Goal: Information Seeking & Learning: Learn about a topic

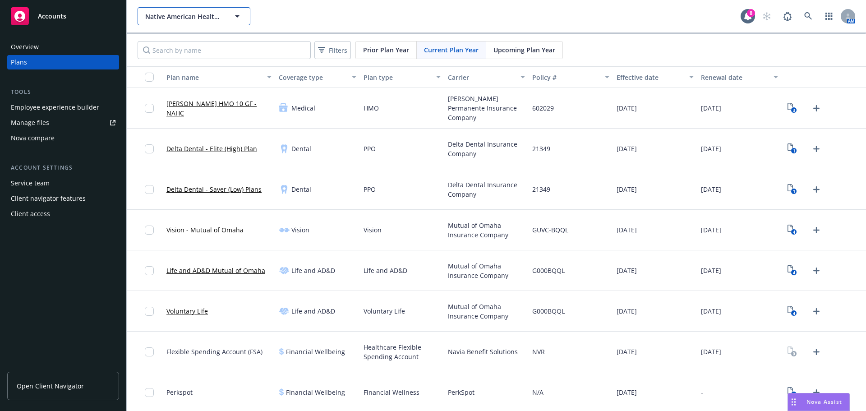
click at [236, 14] on icon "button" at bounding box center [237, 16] width 11 height 11
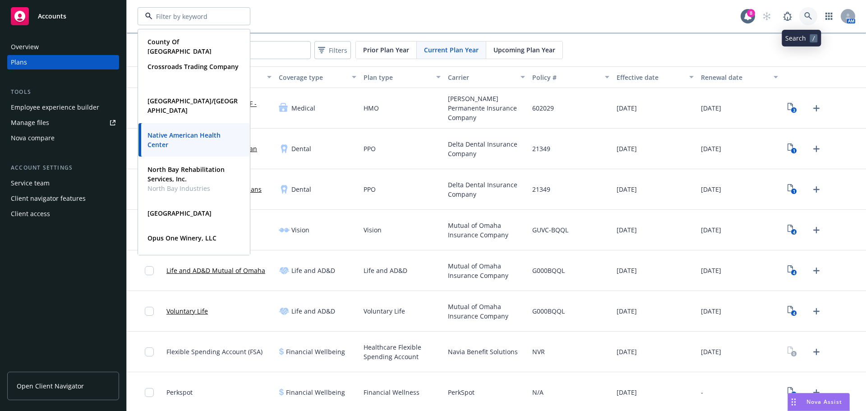
click at [800, 11] on link at bounding box center [809, 16] width 18 height 18
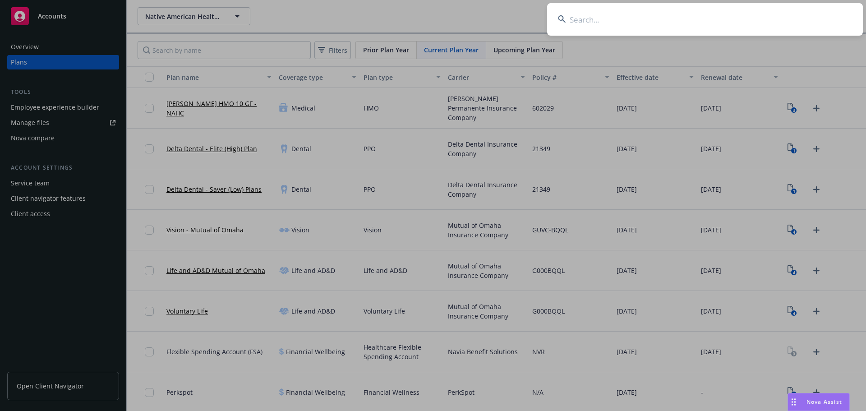
click at [597, 19] on input at bounding box center [705, 19] width 316 height 32
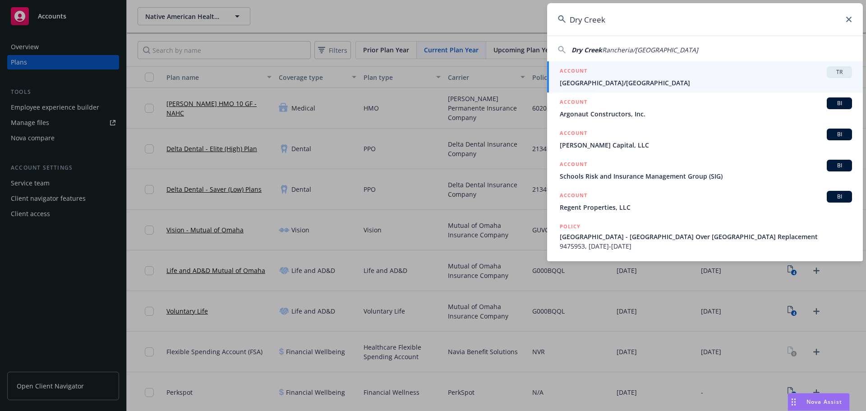
type input "Dry Creek"
click at [680, 76] on div "ACCOUNT TR" at bounding box center [706, 72] width 292 height 12
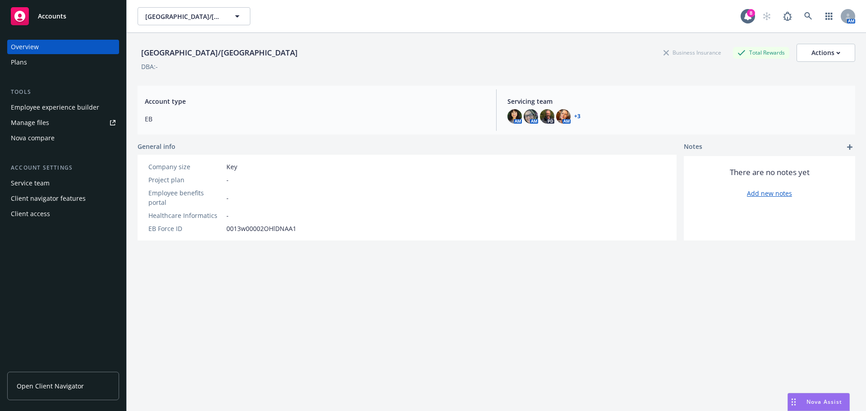
click at [17, 60] on div "Plans" at bounding box center [19, 62] width 16 height 14
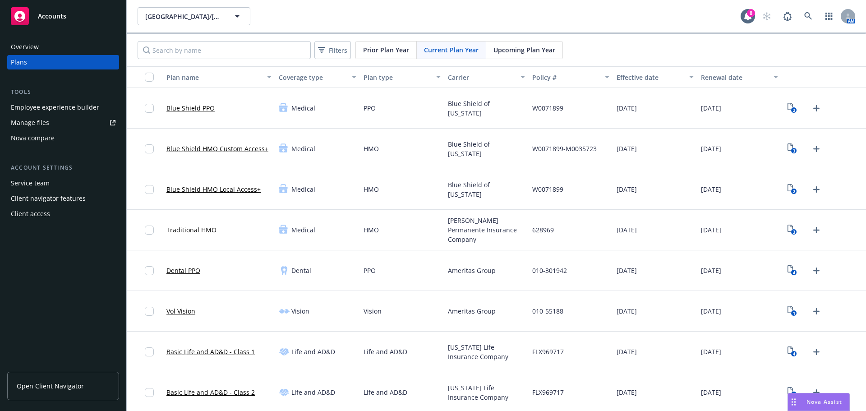
click at [54, 106] on div "Employee experience builder" at bounding box center [55, 107] width 88 height 14
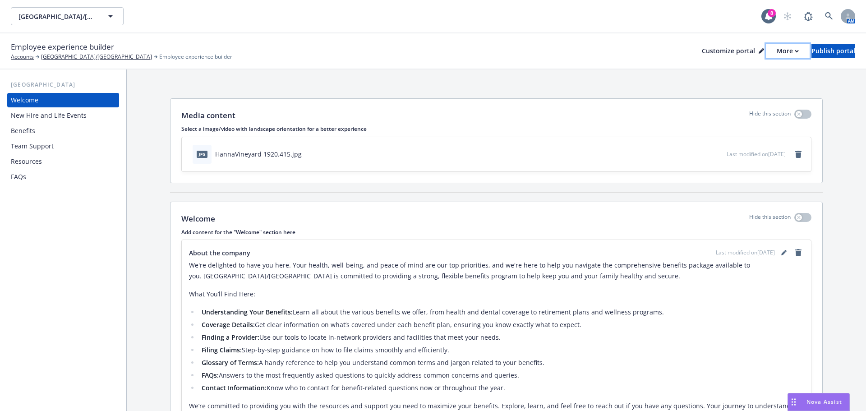
click at [795, 50] on icon "button" at bounding box center [796, 51] width 3 height 2
click at [748, 69] on link "Copy preview link" at bounding box center [740, 71] width 82 height 18
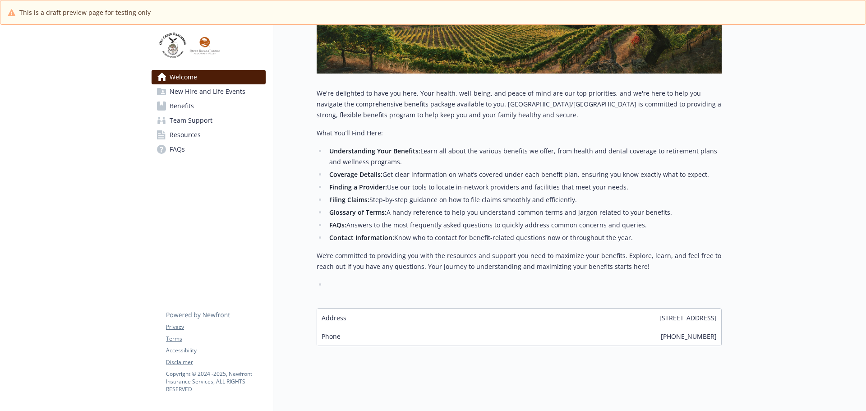
scroll to position [176, 0]
click at [217, 93] on span "New Hire and Life Events" at bounding box center [208, 91] width 76 height 14
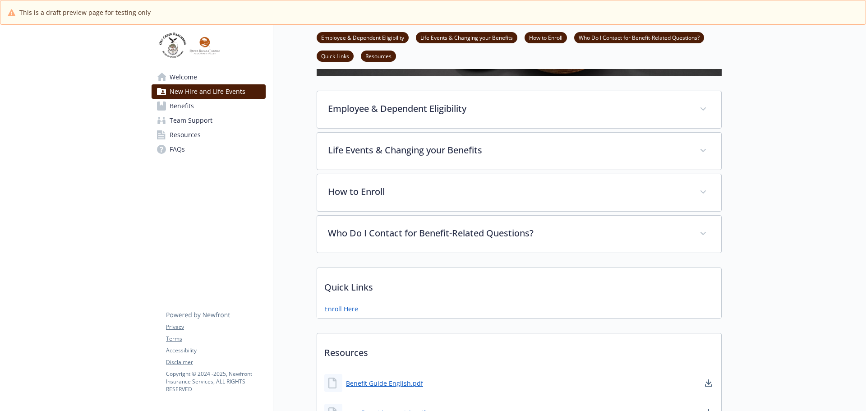
scroll to position [176, 0]
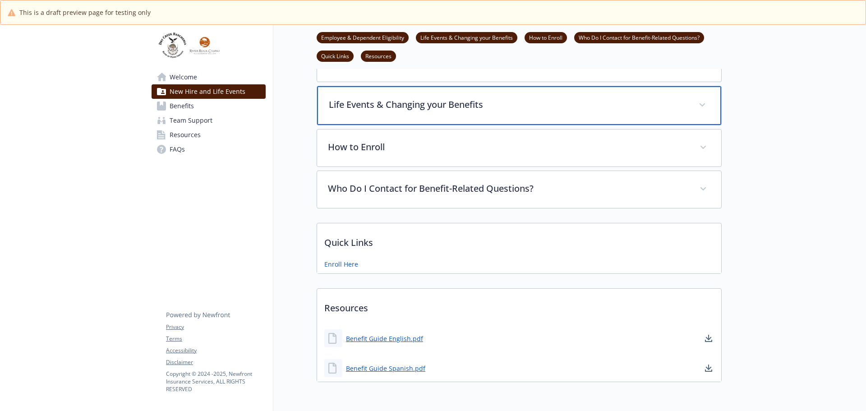
click at [705, 102] on span at bounding box center [702, 105] width 14 height 14
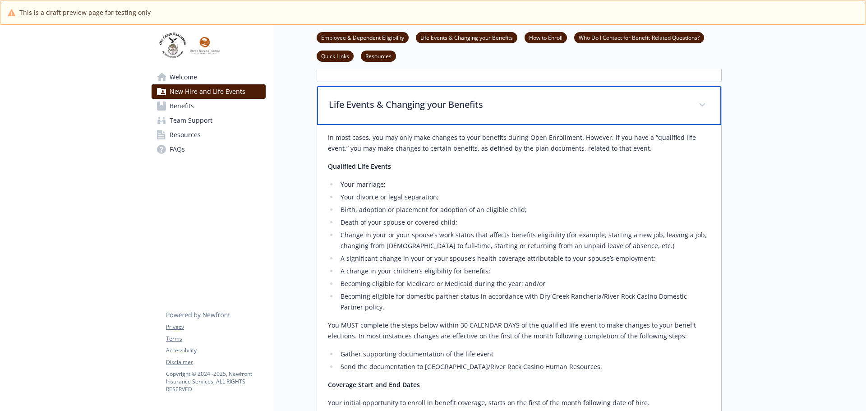
click at [705, 102] on span at bounding box center [702, 105] width 14 height 14
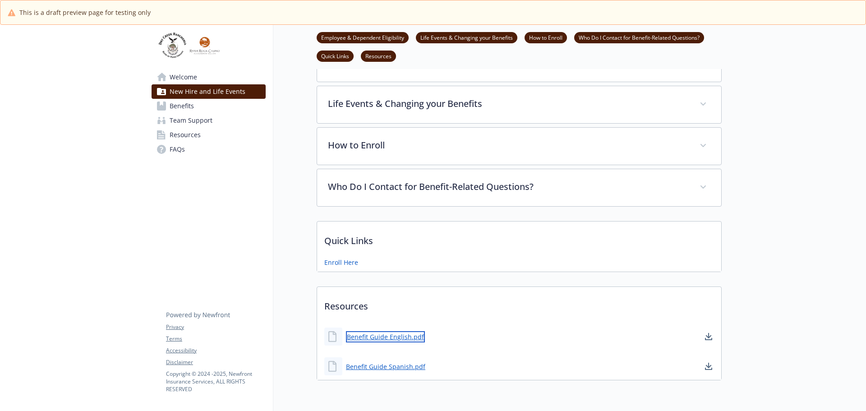
click at [389, 341] on link "Benefit Guide English.pdf" at bounding box center [385, 336] width 79 height 11
click at [180, 107] on span "Benefits" at bounding box center [182, 106] width 24 height 14
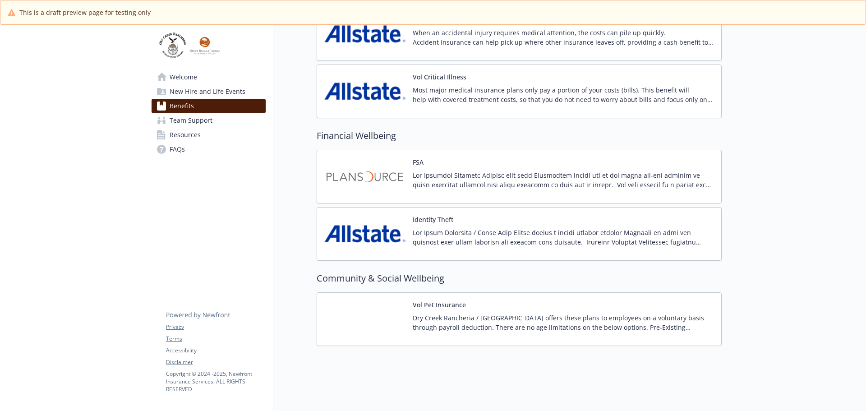
scroll to position [1066, 0]
click at [359, 171] on img at bounding box center [364, 176] width 81 height 38
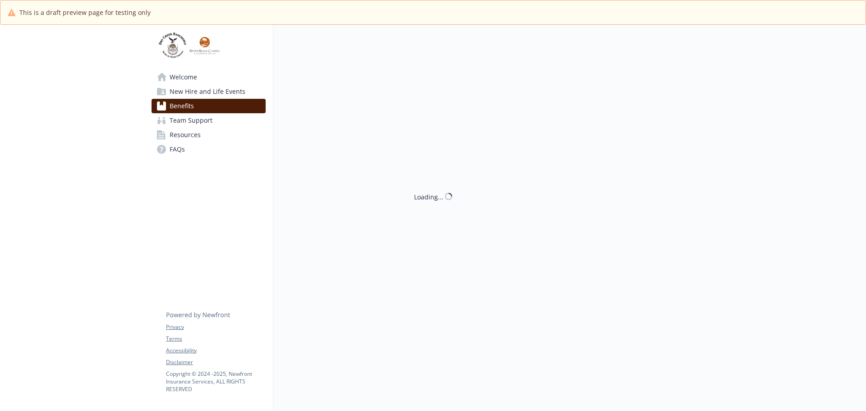
scroll to position [1066, 0]
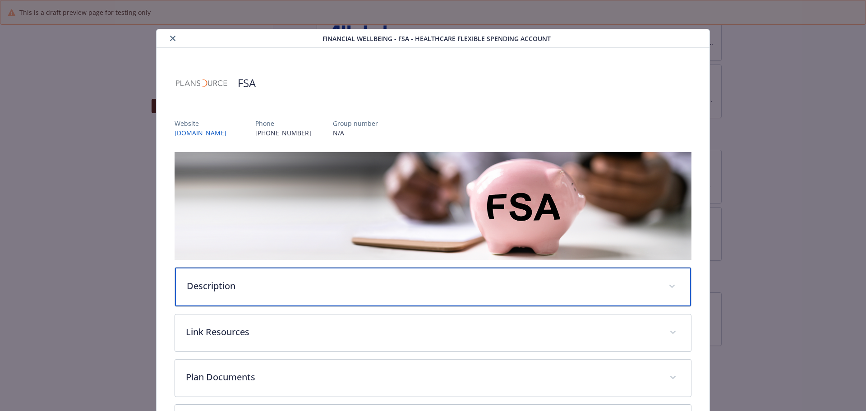
click at [666, 287] on span "details for plan Financial Wellbeing - FSA - Healthcare Flexible Spending Accou…" at bounding box center [672, 286] width 14 height 14
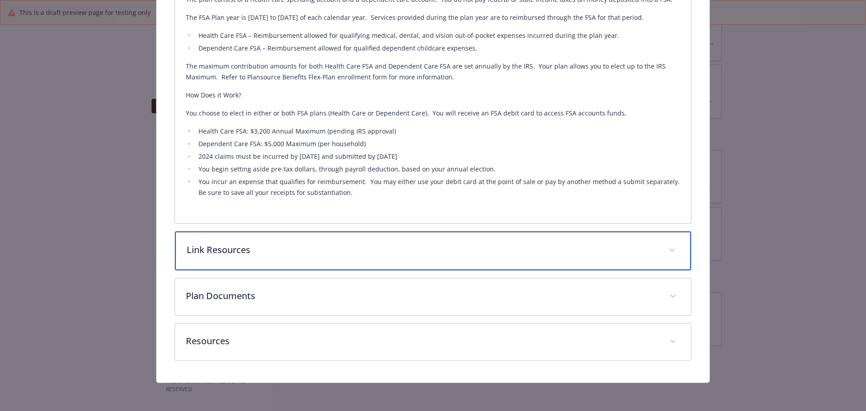
scroll to position [327, 0]
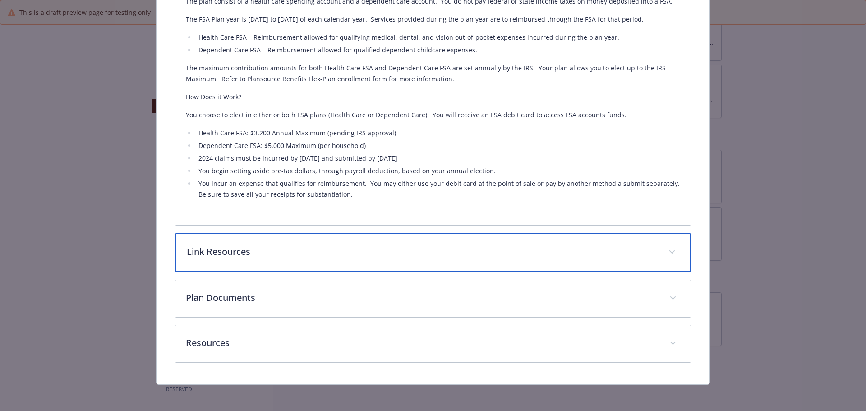
click at [670, 249] on span "details for plan Financial Wellbeing - FSA - Healthcare Flexible Spending Accou…" at bounding box center [672, 252] width 14 height 14
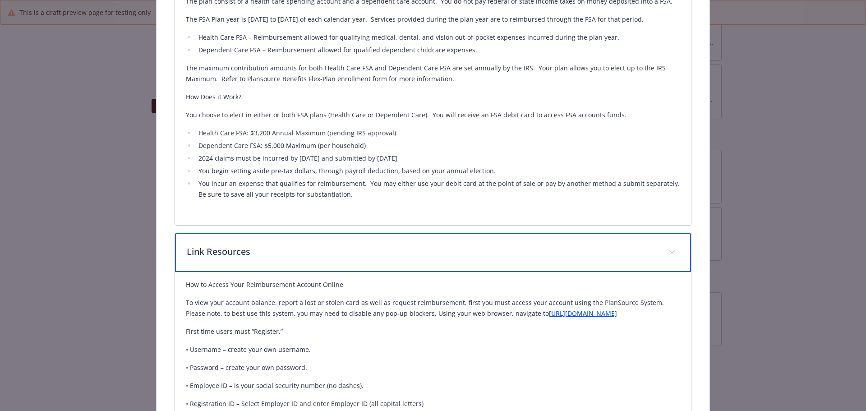
scroll to position [502, 0]
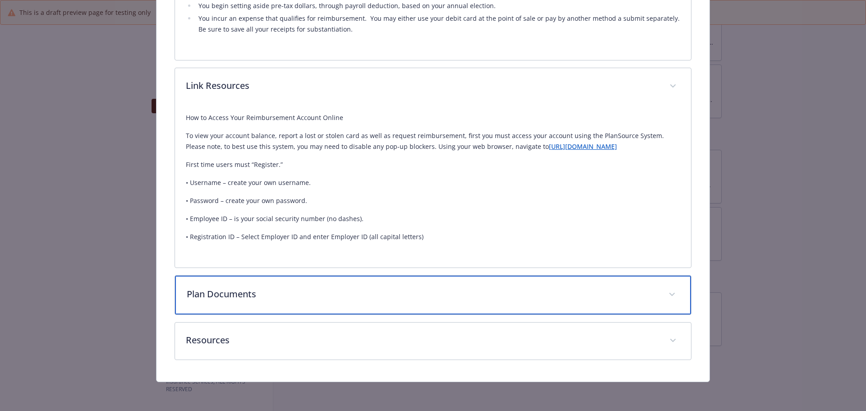
click at [665, 294] on span "details for plan Financial Wellbeing - FSA - Healthcare Flexible Spending Accou…" at bounding box center [672, 294] width 14 height 14
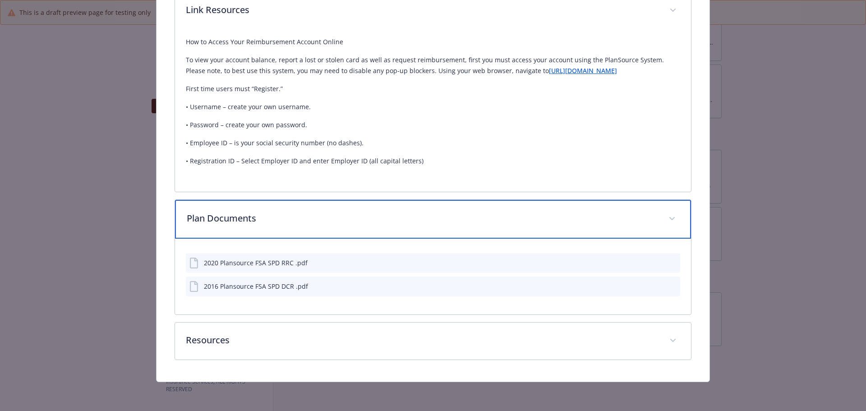
scroll to position [578, 0]
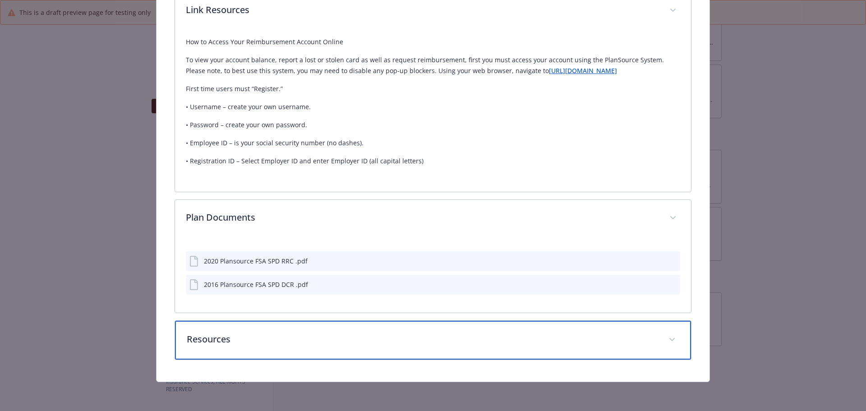
click at [670, 341] on icon "details for plan Financial Wellbeing - FSA - Healthcare Flexible Spending Accou…" at bounding box center [672, 340] width 5 height 4
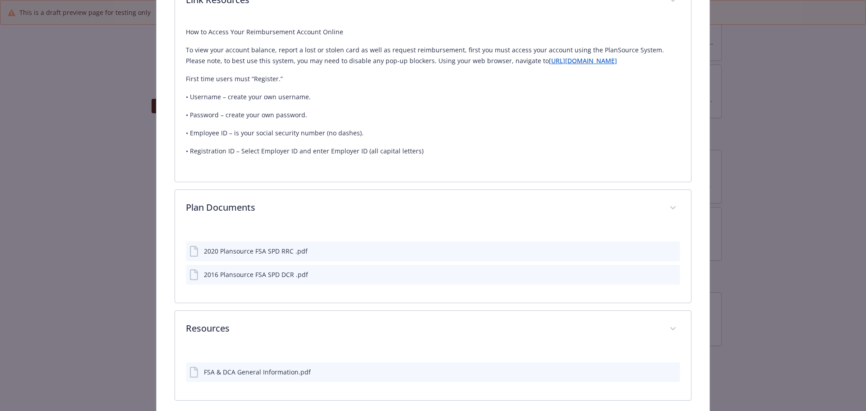
click at [629, 250] on div "2020 Plansource FSA SPD RRC .pdf 2016 Plansource FSA SPD DCR .pdf" at bounding box center [433, 259] width 495 height 51
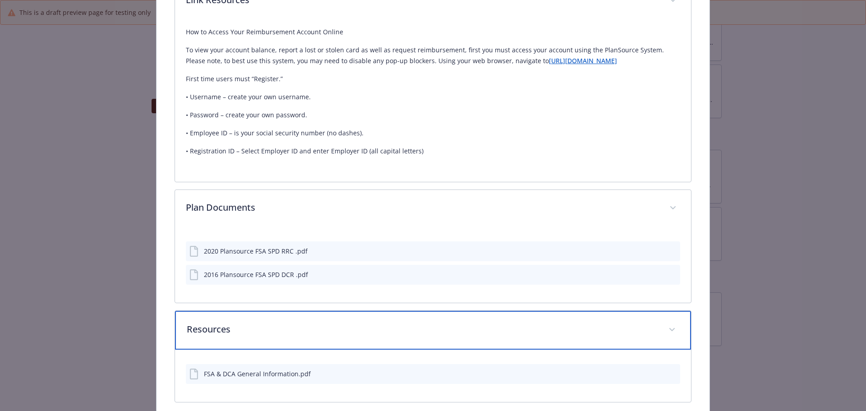
click at [670, 332] on icon "details for plan Financial Wellbeing - FSA - Healthcare Flexible Spending Accou…" at bounding box center [672, 330] width 5 height 4
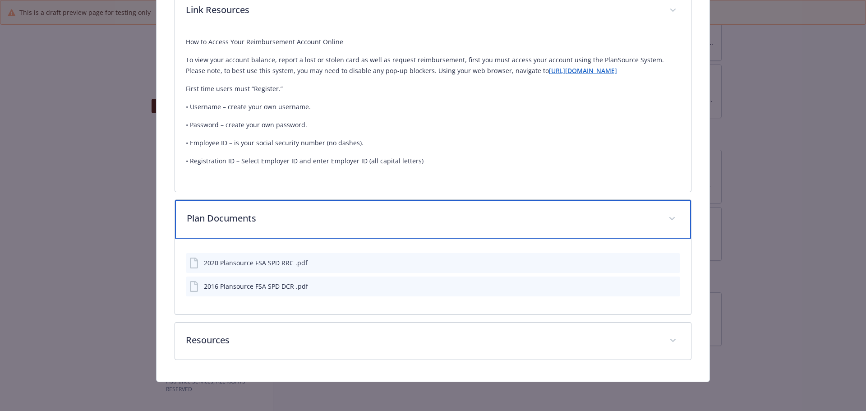
click at [670, 217] on icon "details for plan Financial Wellbeing - FSA - Healthcare Flexible Spending Accou…" at bounding box center [672, 219] width 5 height 4
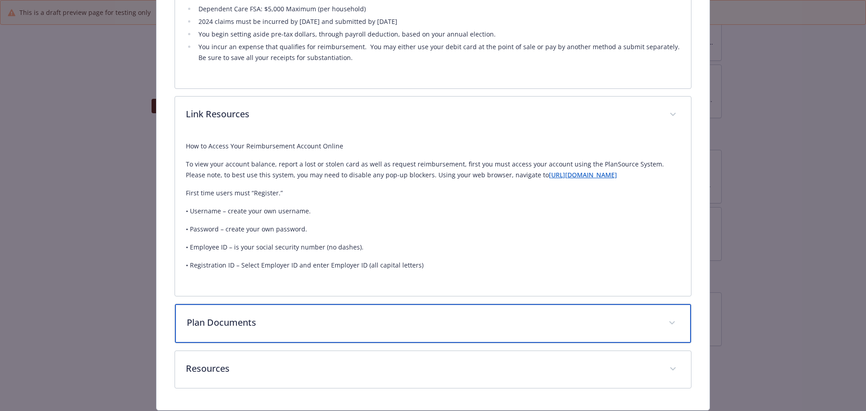
scroll to position [502, 0]
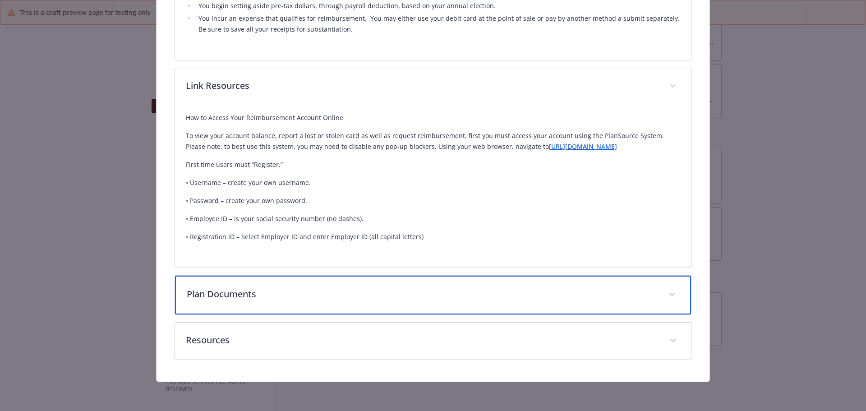
click at [670, 294] on icon "details for plan Financial Wellbeing - FSA - Healthcare Flexible Spending Accou…" at bounding box center [672, 295] width 5 height 4
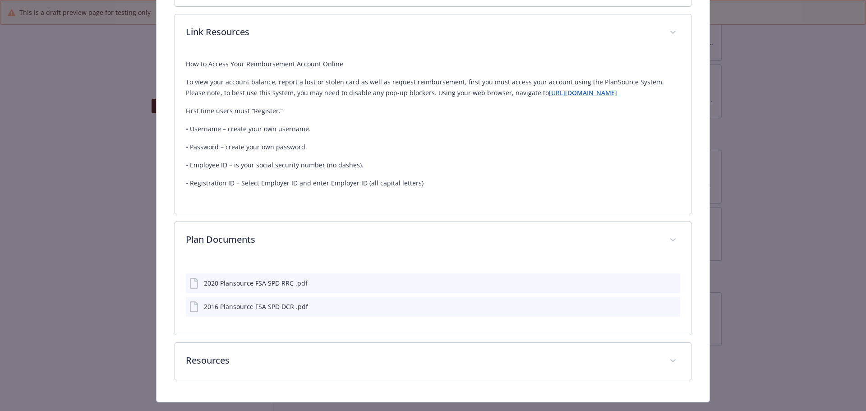
scroll to position [576, 0]
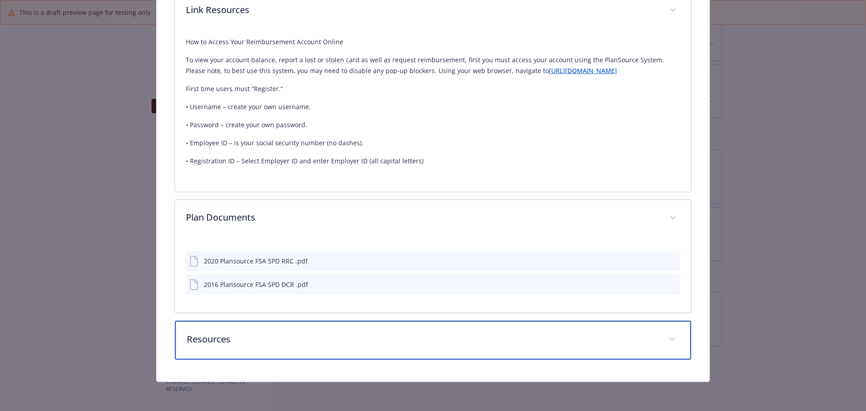
click at [666, 336] on span "details for plan Financial Wellbeing - FSA - Healthcare Flexible Spending Accou…" at bounding box center [672, 340] width 14 height 14
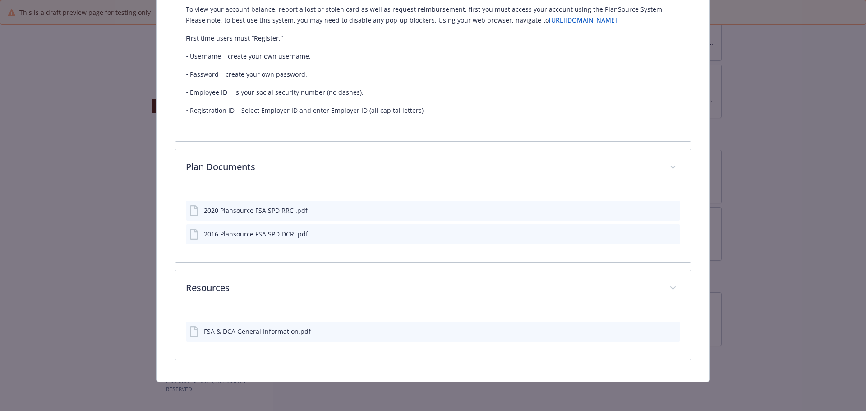
scroll to position [628, 0]
click at [668, 331] on icon "preview file" at bounding box center [672, 331] width 8 height 6
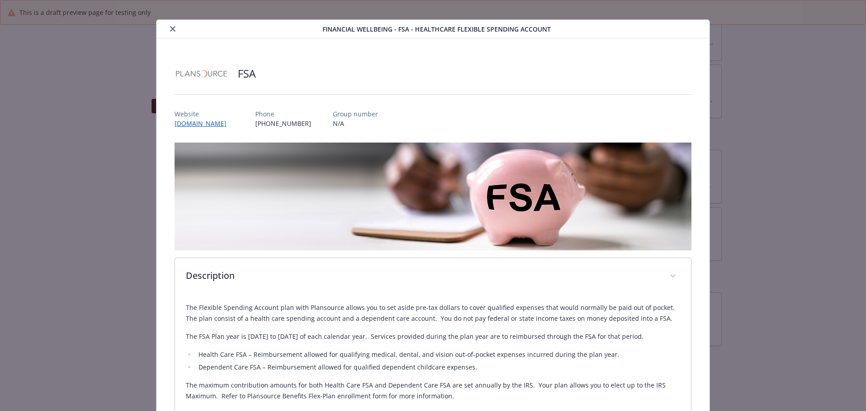
scroll to position [0, 0]
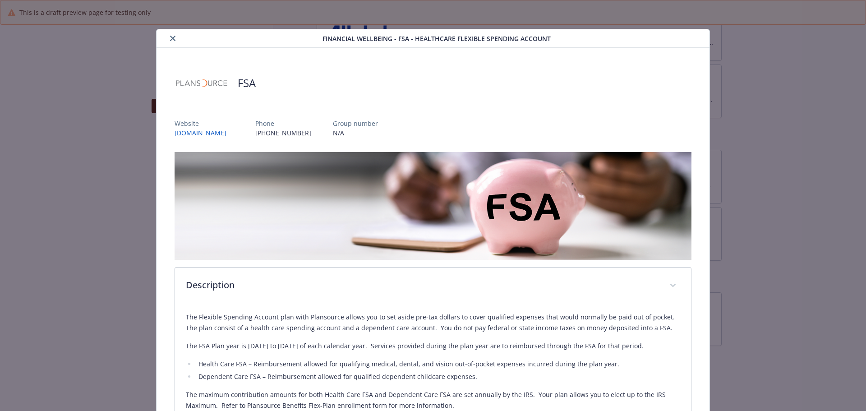
click at [171, 38] on icon "close" at bounding box center [172, 38] width 5 height 5
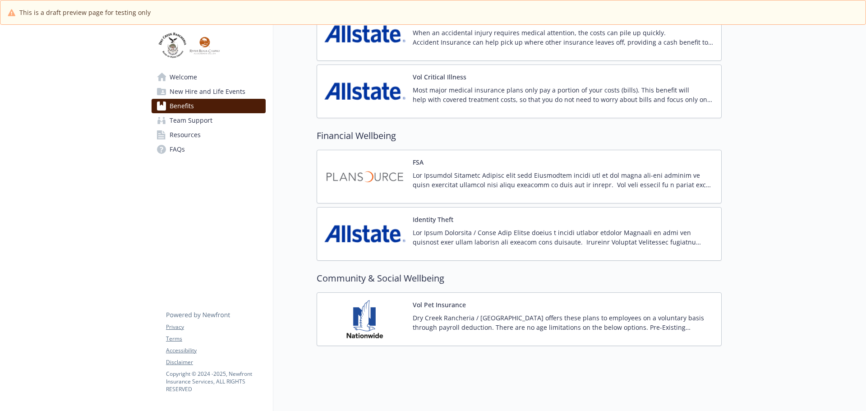
click at [455, 313] on p "Dry Creek Rancheria / [GEOGRAPHIC_DATA] offers these plans to employees on a vo…" at bounding box center [563, 322] width 301 height 19
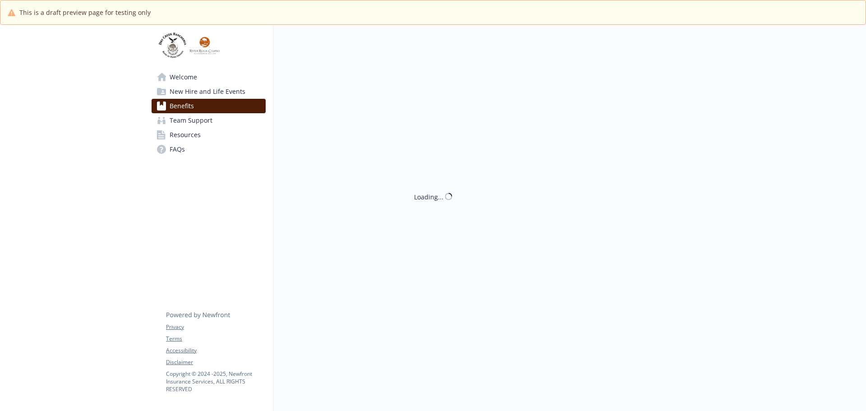
scroll to position [1066, 0]
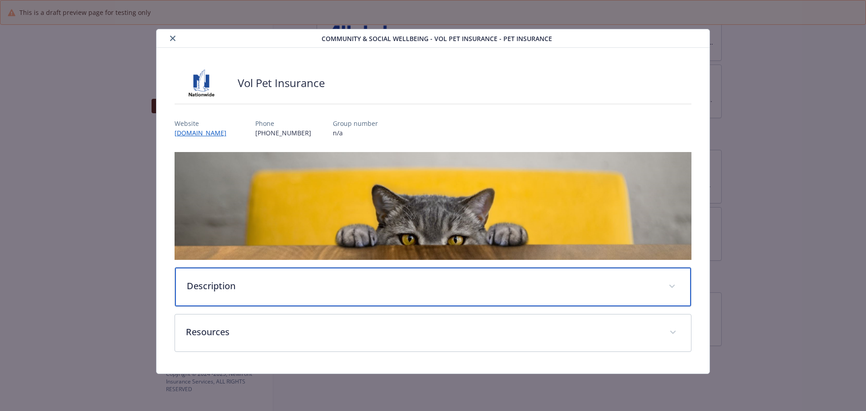
click at [675, 285] on span "details for plan Community & Social Wellbeing - Vol Pet Insurance - Pet Insuran…" at bounding box center [672, 286] width 14 height 14
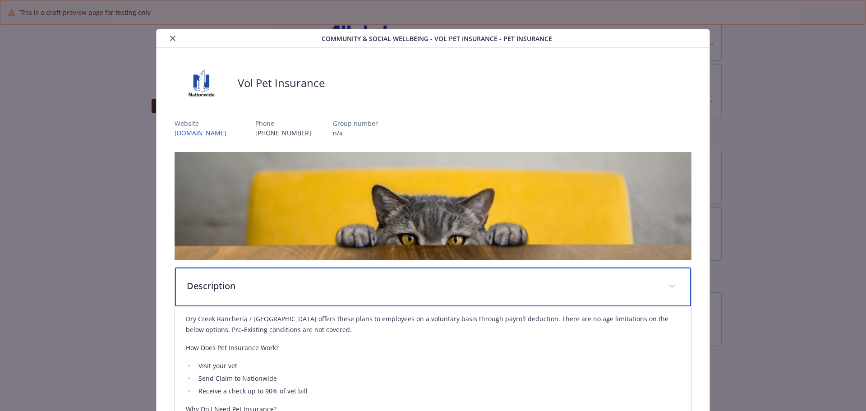
click at [675, 285] on div "Description" at bounding box center [433, 287] width 517 height 39
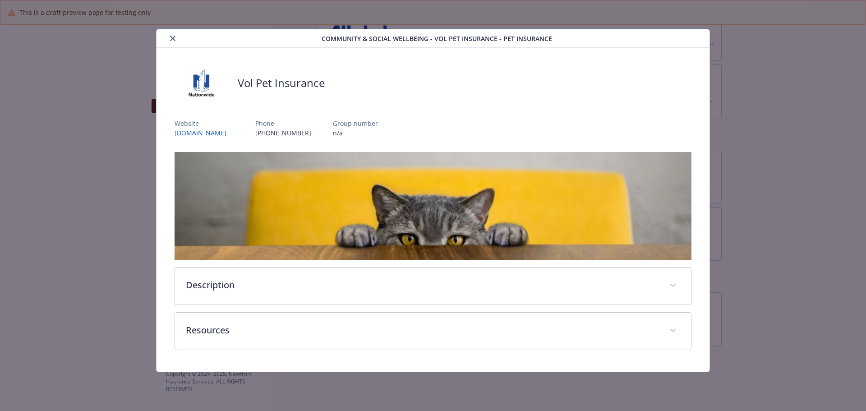
click at [165, 37] on div "details for plan Community & Social Wellbeing - Vol Pet Insurance - Pet Insuran…" at bounding box center [241, 38] width 162 height 11
click at [175, 39] on icon "close" at bounding box center [172, 38] width 5 height 5
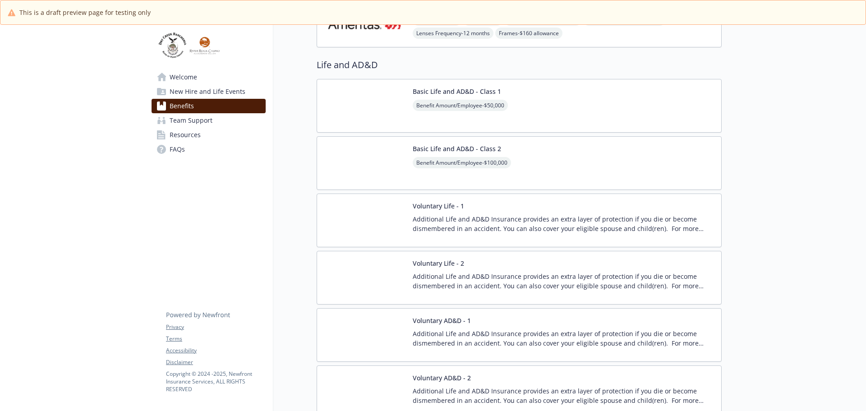
scroll to position [570, 0]
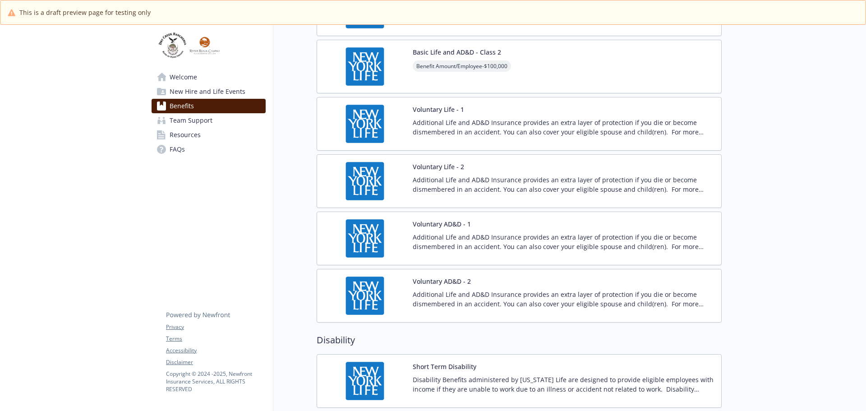
click at [439, 105] on button "Voluntary Life - 1" at bounding box center [438, 109] width 51 height 9
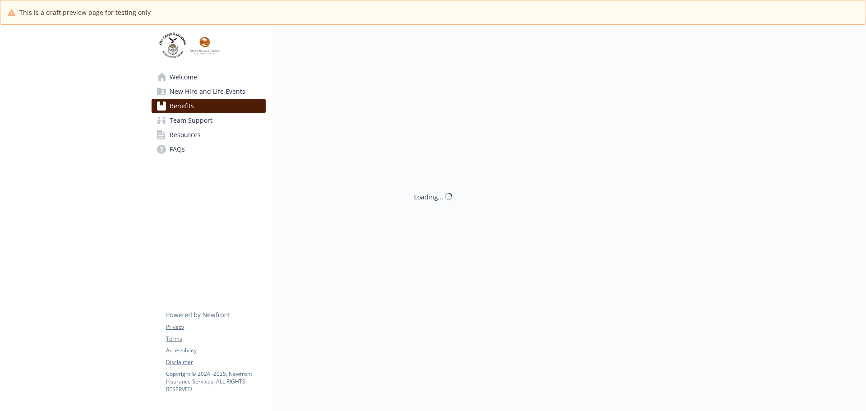
scroll to position [570, 0]
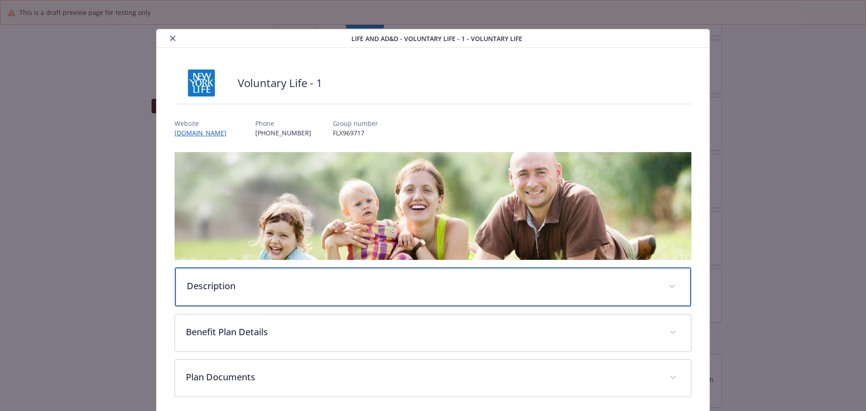
click at [666, 282] on span "details for plan Life and AD&D - Voluntary Life - 1 - Voluntary Life" at bounding box center [672, 286] width 14 height 14
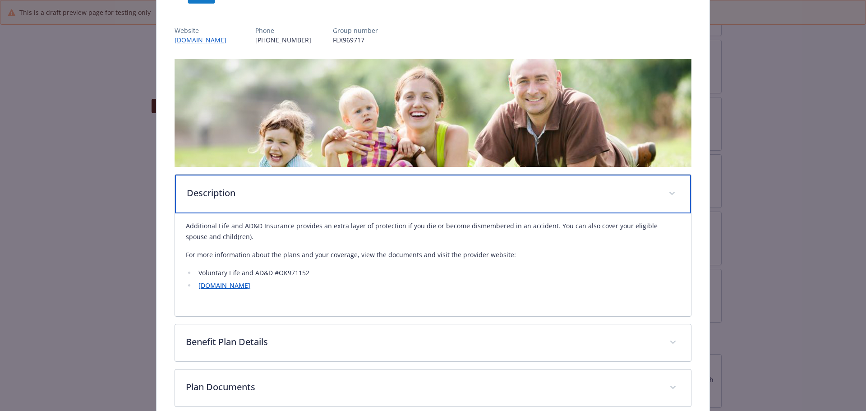
scroll to position [135, 0]
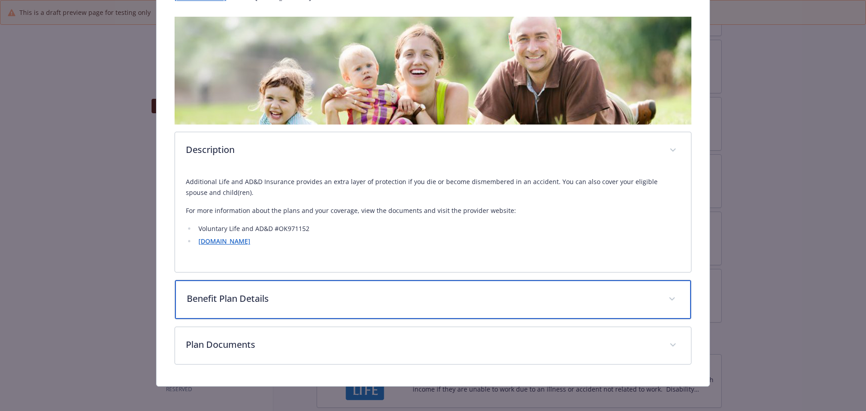
click at [667, 301] on span "details for plan Life and AD&D - Voluntary Life - 1 - Voluntary Life" at bounding box center [672, 299] width 14 height 14
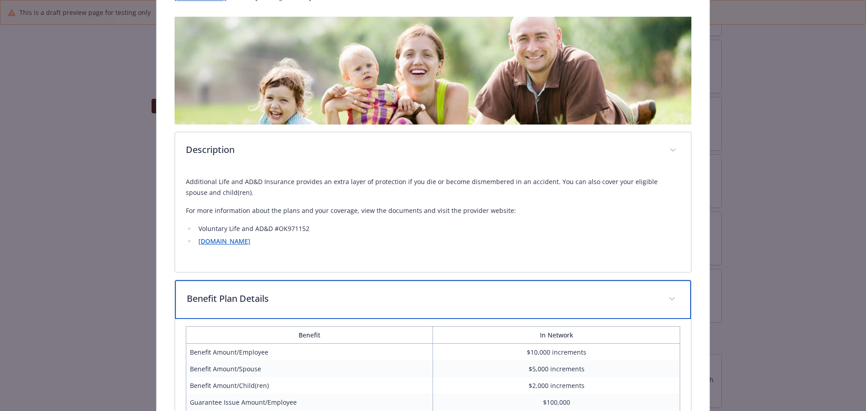
scroll to position [333, 0]
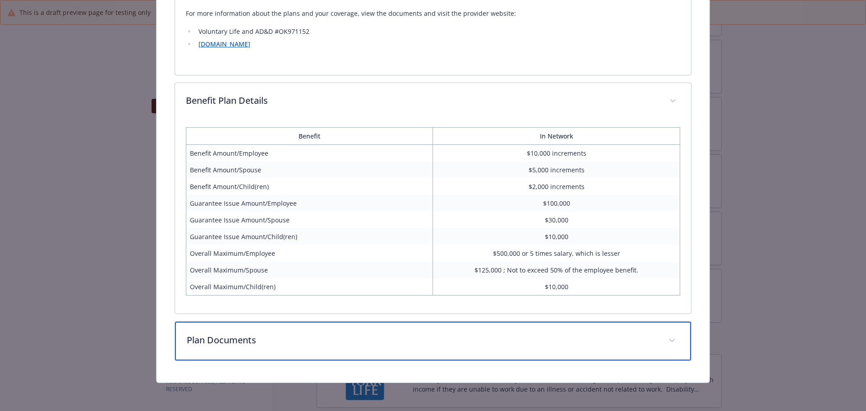
click at [670, 340] on icon "details for plan Life and AD&D - Voluntary Life - 1 - Voluntary Life" at bounding box center [672, 340] width 5 height 3
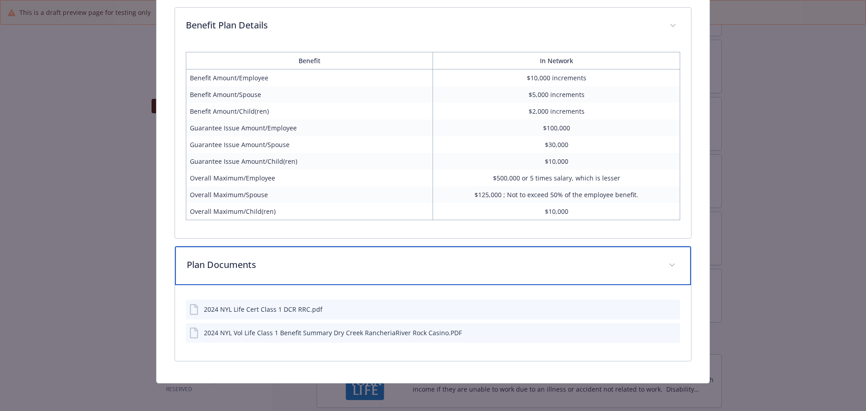
scroll to position [408, 0]
click at [665, 264] on span "details for plan Life and AD&D - Voluntary Life - 1 - Voluntary Life" at bounding box center [672, 265] width 14 height 14
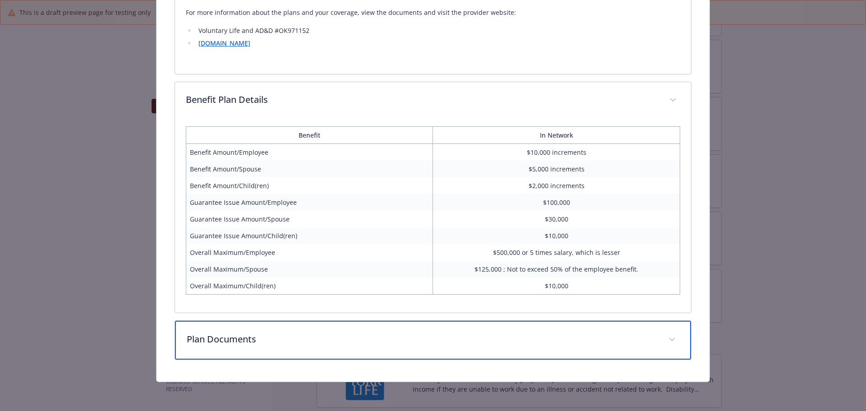
scroll to position [333, 0]
click at [666, 337] on span "details for plan Life and AD&D - Voluntary Life - 1 - Voluntary Life" at bounding box center [672, 340] width 14 height 14
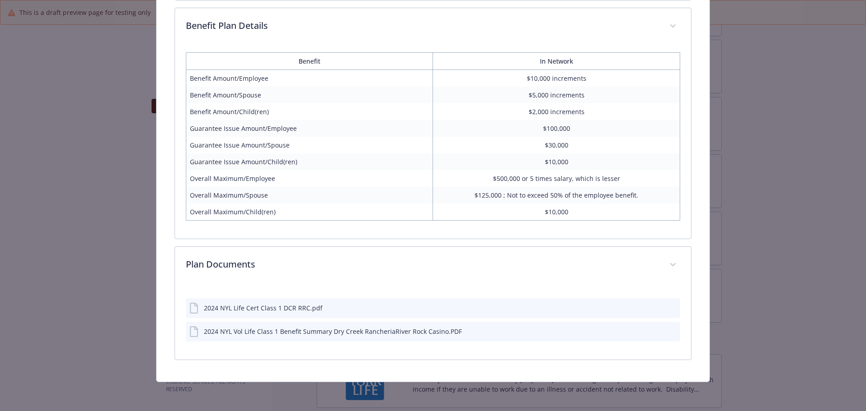
scroll to position [407, 0]
click at [292, 310] on div "2024 NYL Life Cert Class 1 DCR RRC.pdf" at bounding box center [263, 308] width 119 height 9
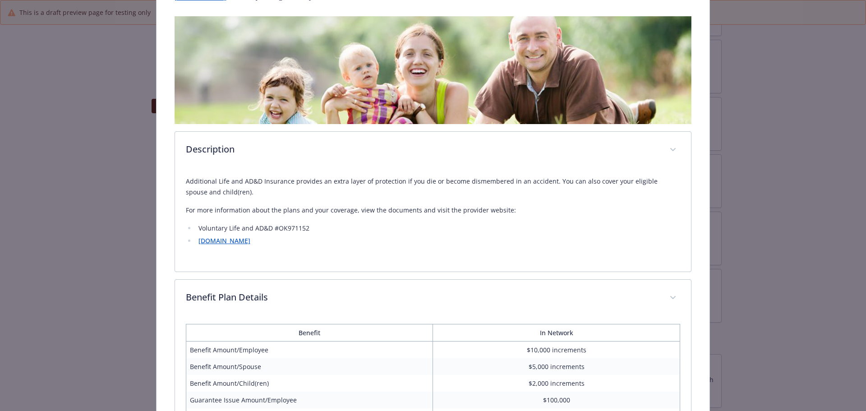
scroll to position [0, 0]
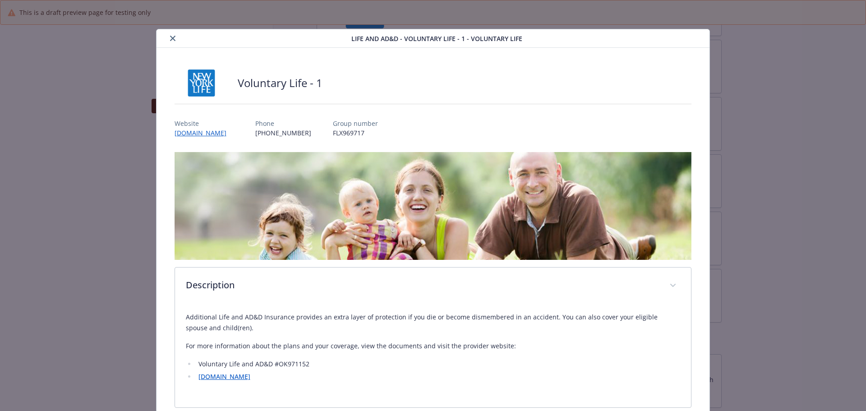
click at [171, 36] on icon "close" at bounding box center [172, 38] width 5 height 5
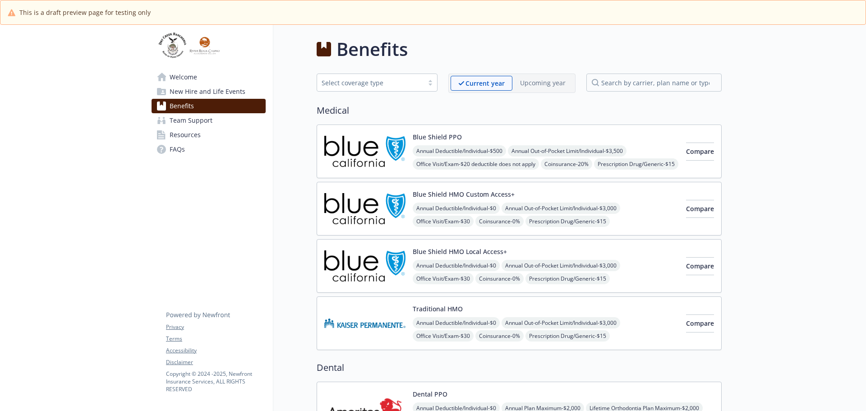
click at [348, 148] on img at bounding box center [364, 151] width 81 height 38
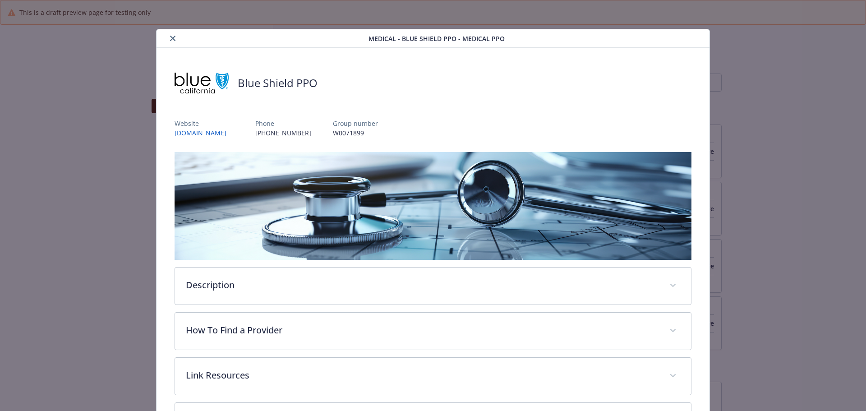
scroll to position [27, 0]
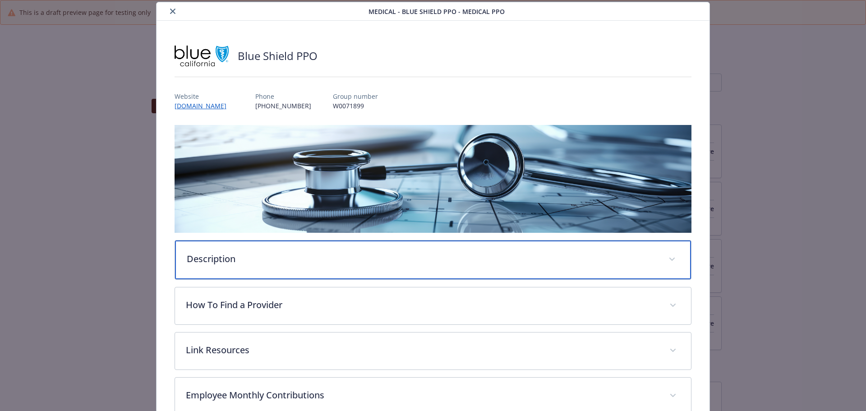
click at [672, 259] on span "details for plan Medical - Blue Shield PPO - Medical PPO" at bounding box center [672, 259] width 14 height 14
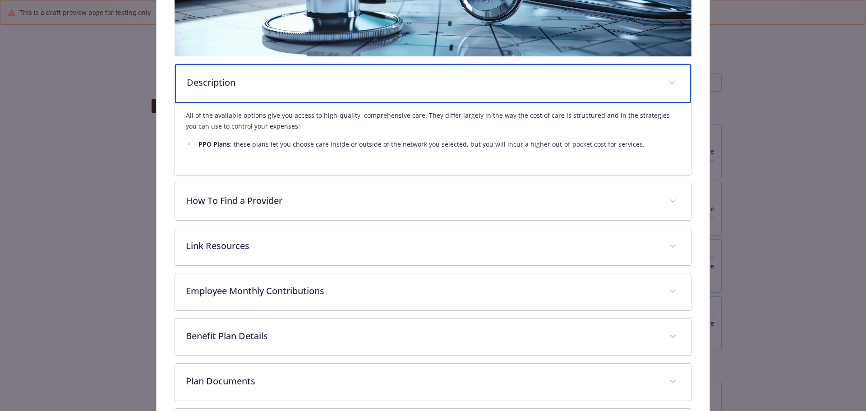
scroll to position [208, 0]
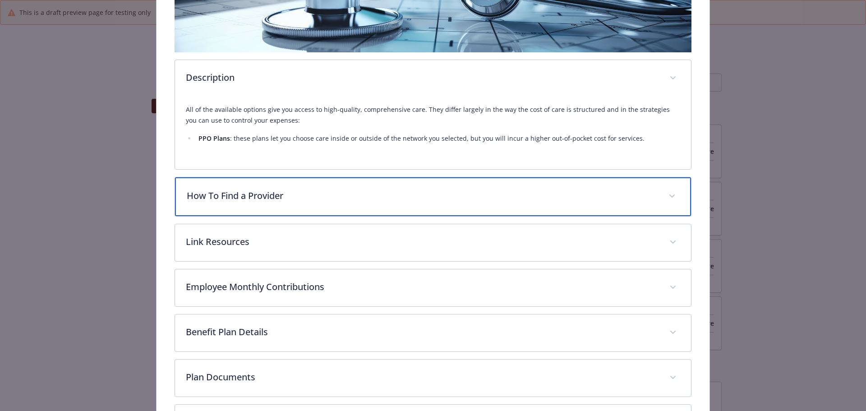
click at [672, 192] on span "details for plan Medical - Blue Shield PPO - Medical PPO" at bounding box center [672, 196] width 14 height 14
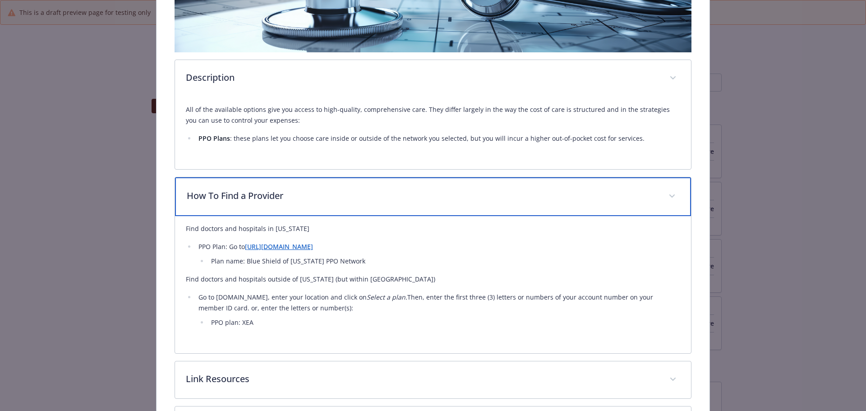
click at [672, 192] on span "details for plan Medical - Blue Shield PPO - Medical PPO" at bounding box center [672, 196] width 14 height 14
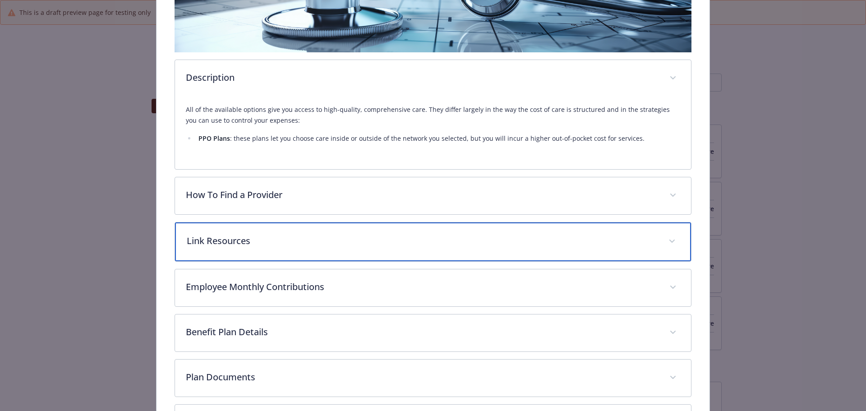
click at [675, 245] on div "Link Resources" at bounding box center [433, 241] width 517 height 39
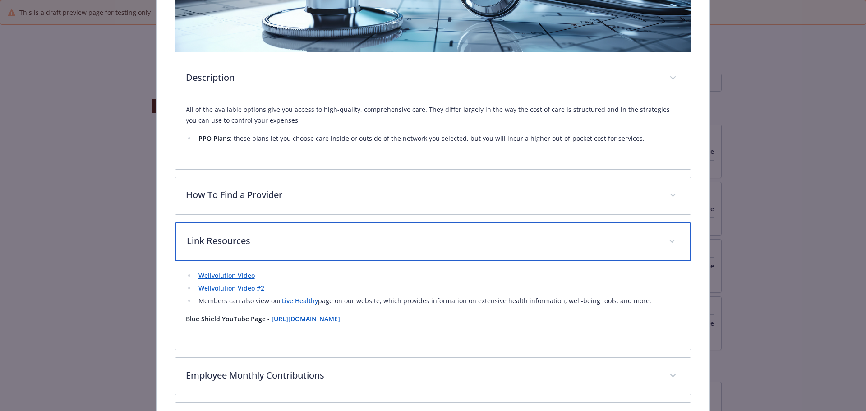
click at [675, 245] on div "Link Resources" at bounding box center [433, 241] width 517 height 39
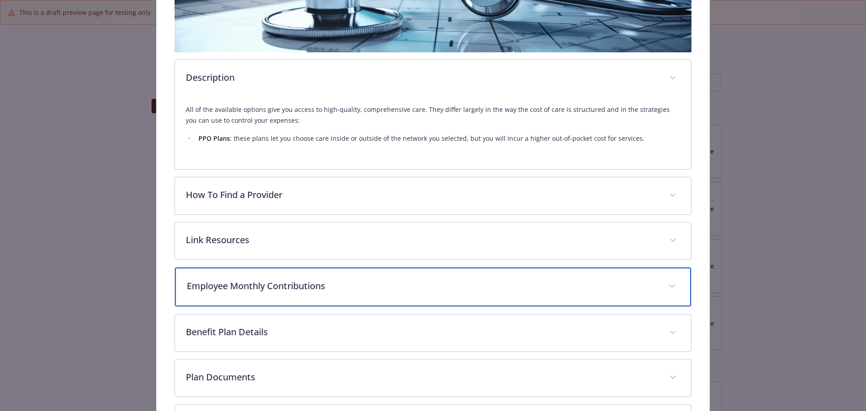
click at [670, 285] on icon "details for plan Medical - Blue Shield PPO - Medical PPO" at bounding box center [672, 287] width 5 height 4
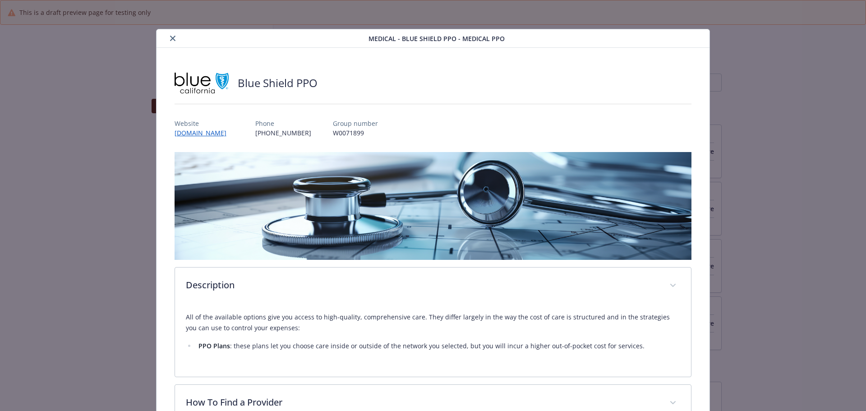
click at [172, 37] on icon "close" at bounding box center [172, 38] width 5 height 5
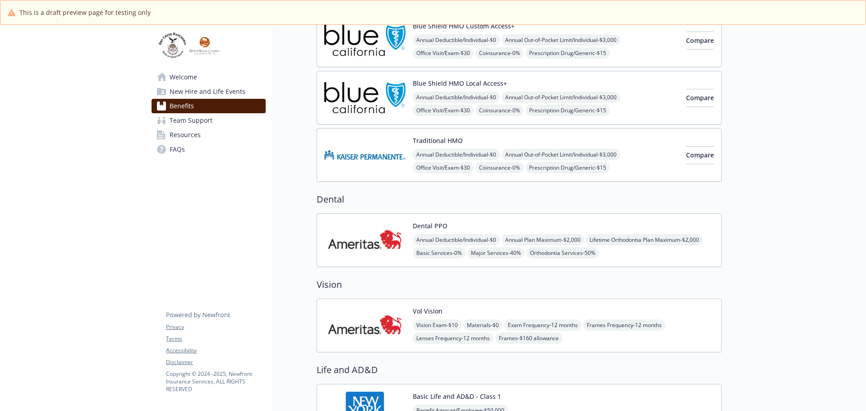
scroll to position [45, 0]
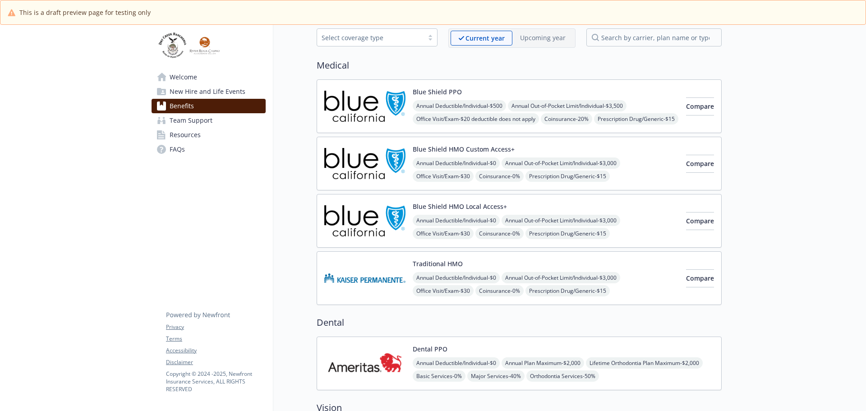
click at [198, 118] on span "Team Support" at bounding box center [191, 120] width 43 height 14
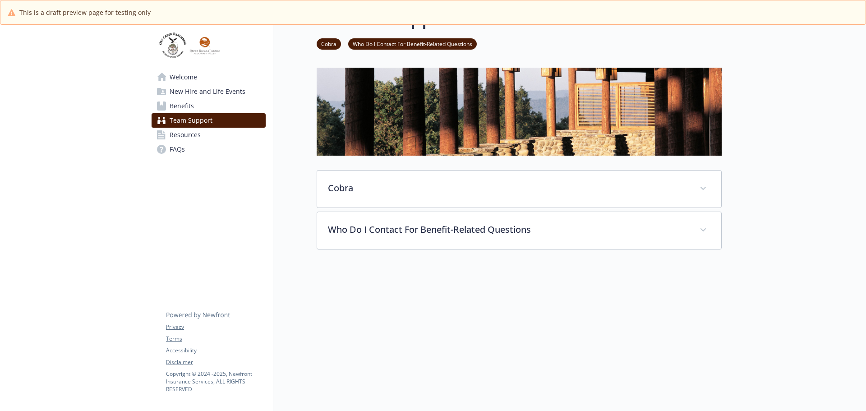
scroll to position [45, 0]
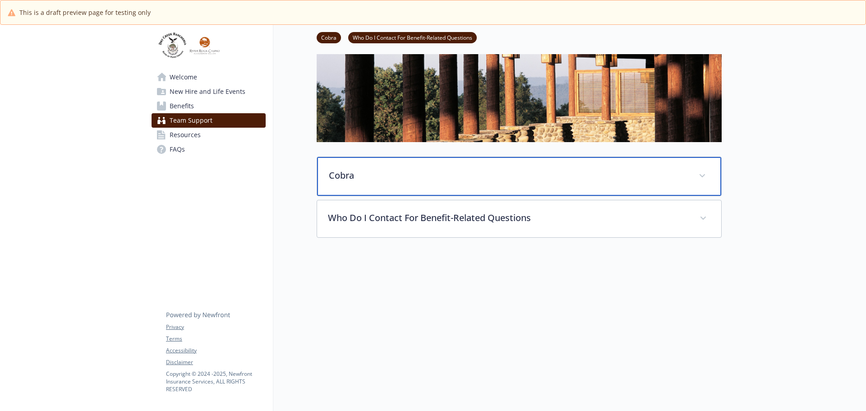
click at [707, 174] on span at bounding box center [702, 176] width 14 height 14
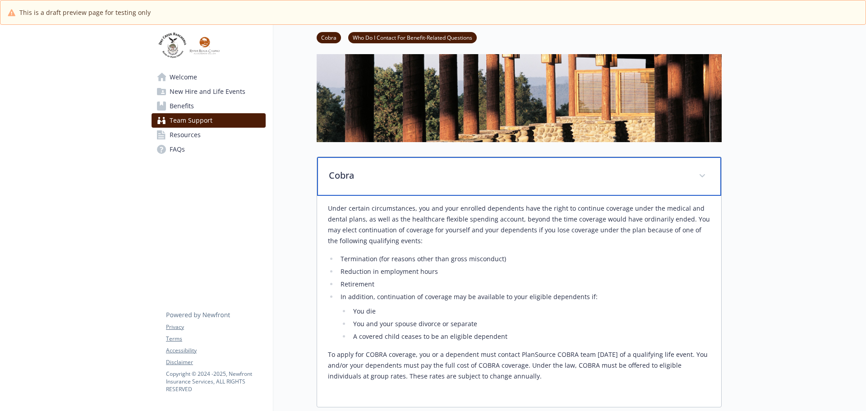
click at [707, 174] on span at bounding box center [702, 176] width 14 height 14
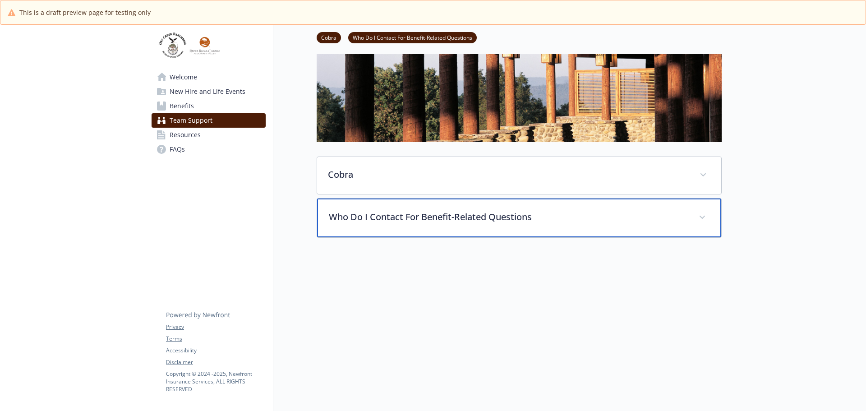
click at [702, 218] on icon at bounding box center [702, 217] width 5 height 3
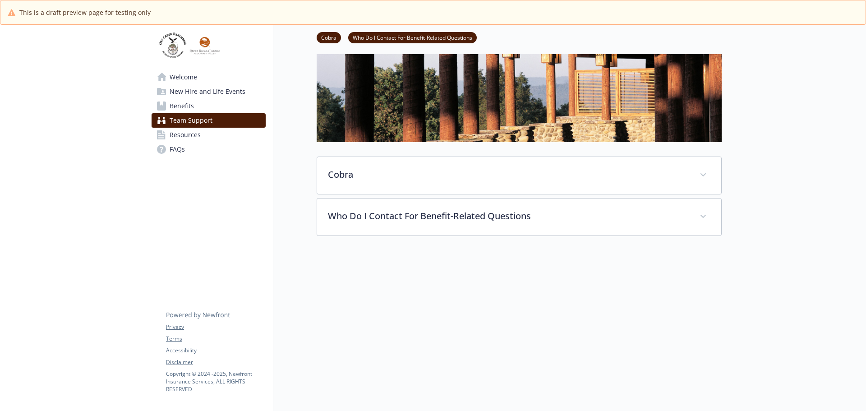
click at [187, 133] on span "Resources" at bounding box center [185, 135] width 31 height 14
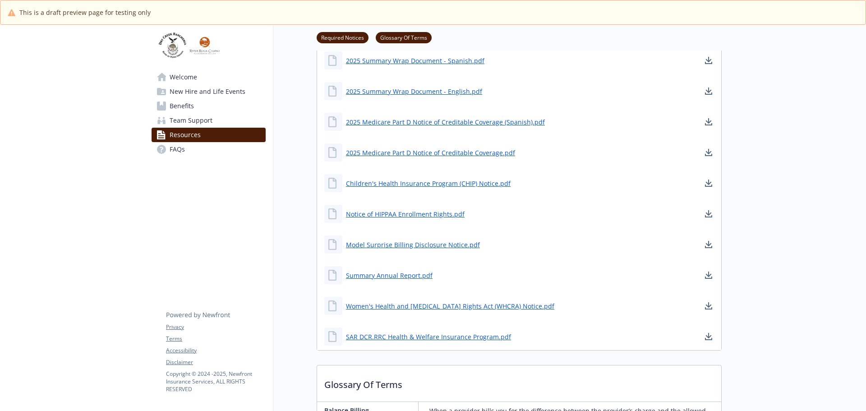
scroll to position [226, 0]
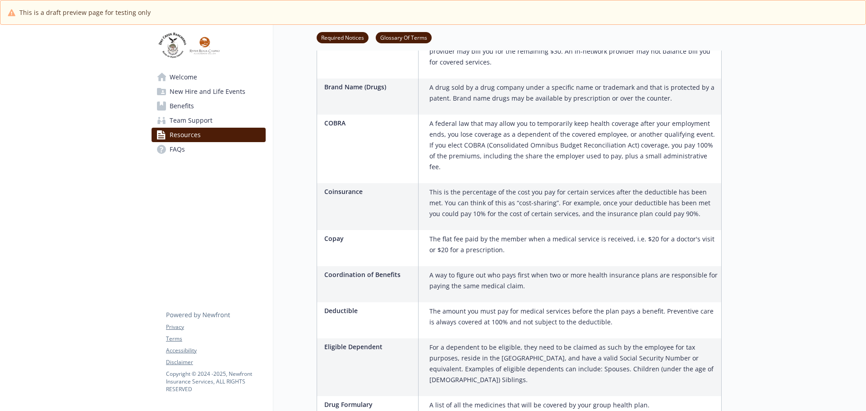
click at [176, 146] on span "FAQs" at bounding box center [177, 149] width 15 height 14
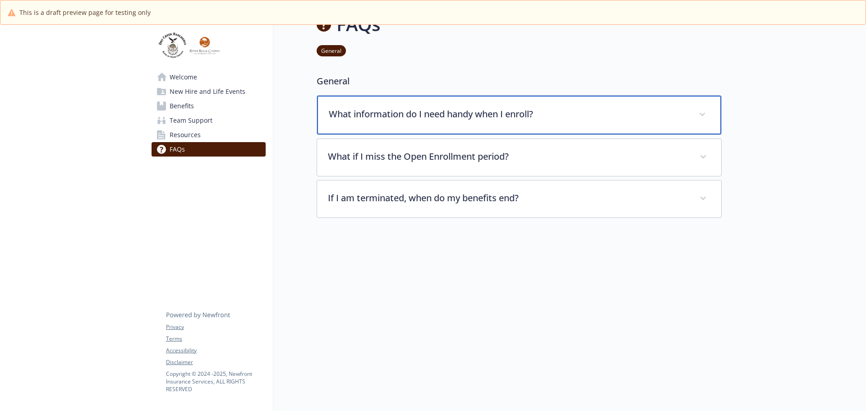
click at [705, 113] on icon at bounding box center [702, 114] width 5 height 3
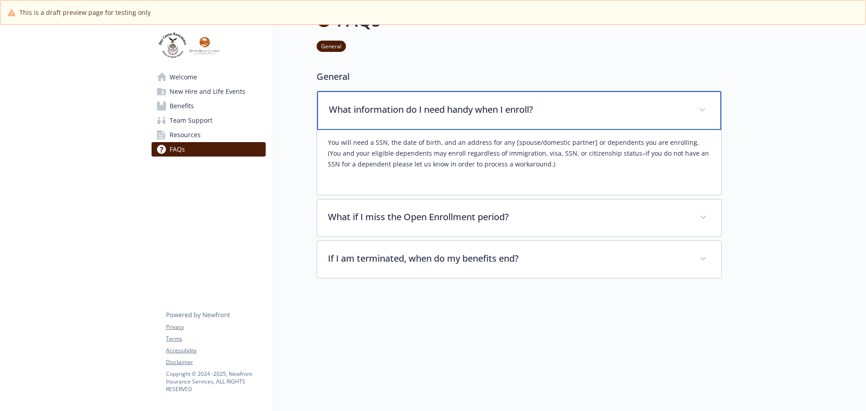
click at [705, 108] on icon at bounding box center [702, 109] width 5 height 3
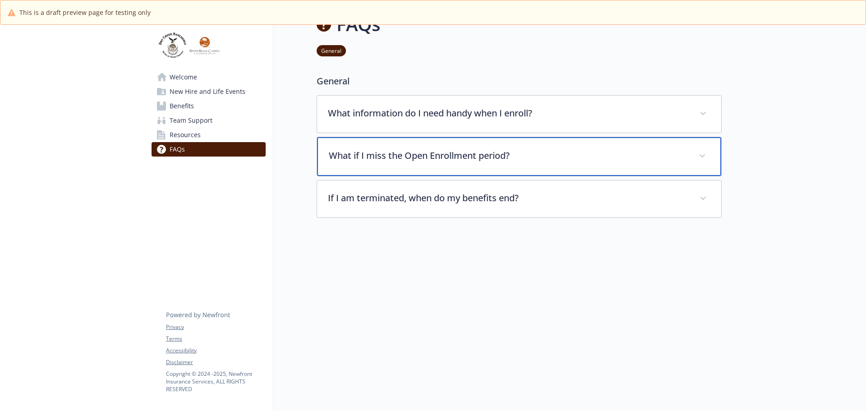
click at [700, 149] on span at bounding box center [702, 156] width 14 height 14
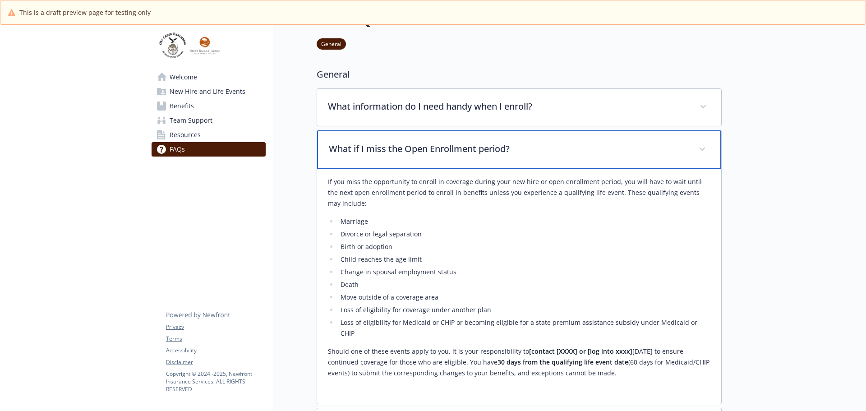
click at [699, 147] on span at bounding box center [702, 149] width 14 height 14
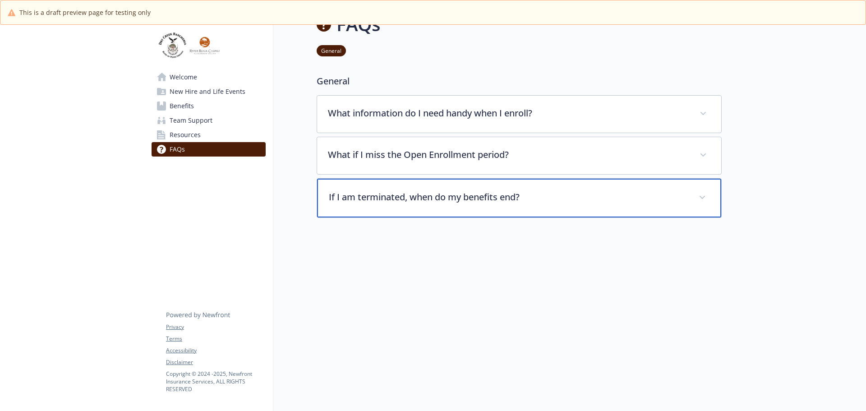
click at [704, 190] on span at bounding box center [702, 197] width 14 height 14
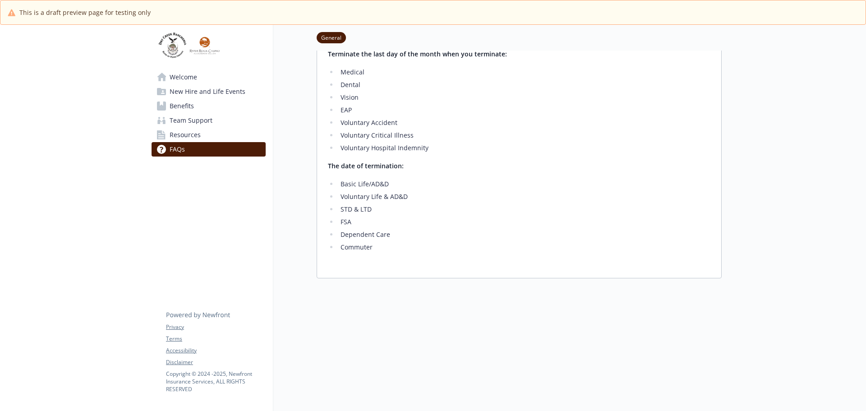
scroll to position [0, 0]
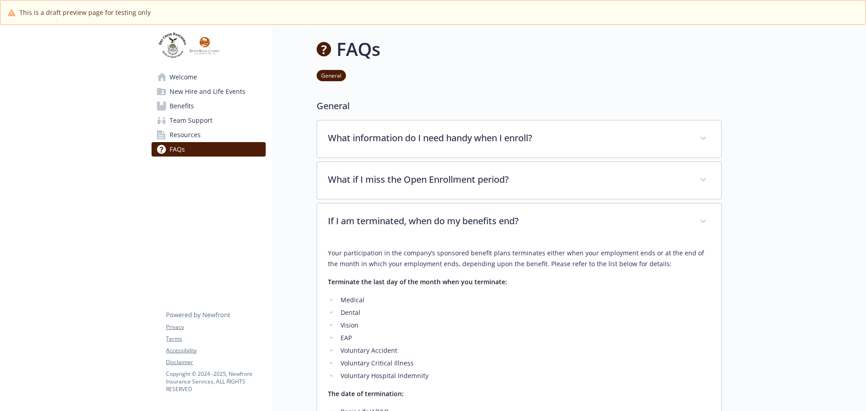
click at [735, 74] on div at bounding box center [794, 332] width 144 height 614
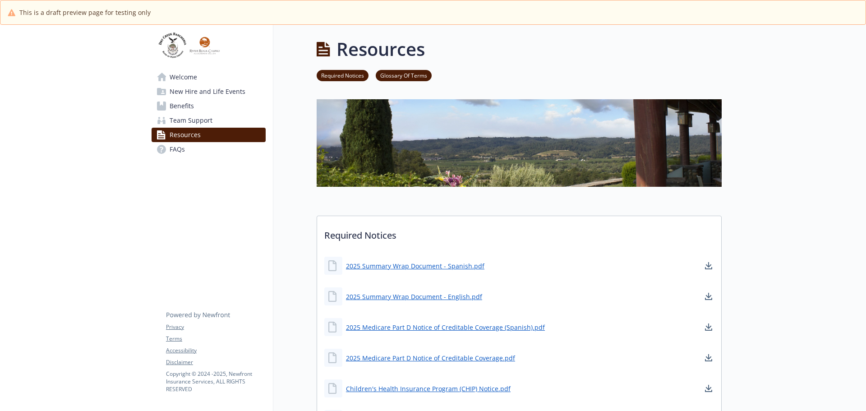
click at [176, 45] on img at bounding box center [188, 45] width 73 height 27
click at [161, 5] on div "This is a draft preview page for testing only" at bounding box center [432, 12] width 865 height 24
click at [176, 74] on span "Welcome" at bounding box center [184, 77] width 28 height 14
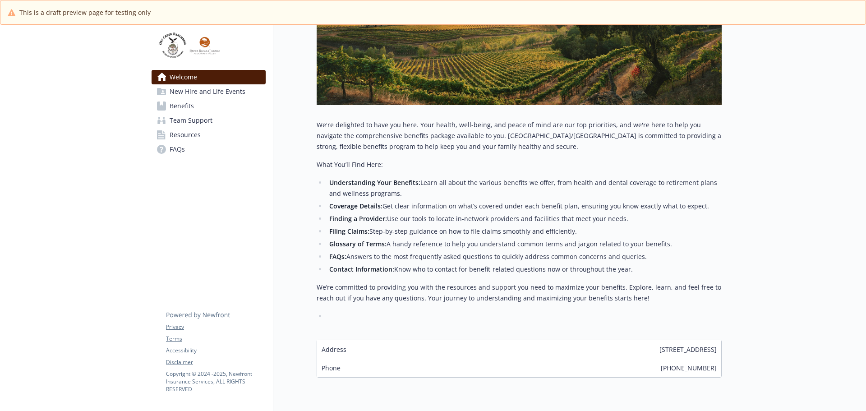
scroll to position [176, 0]
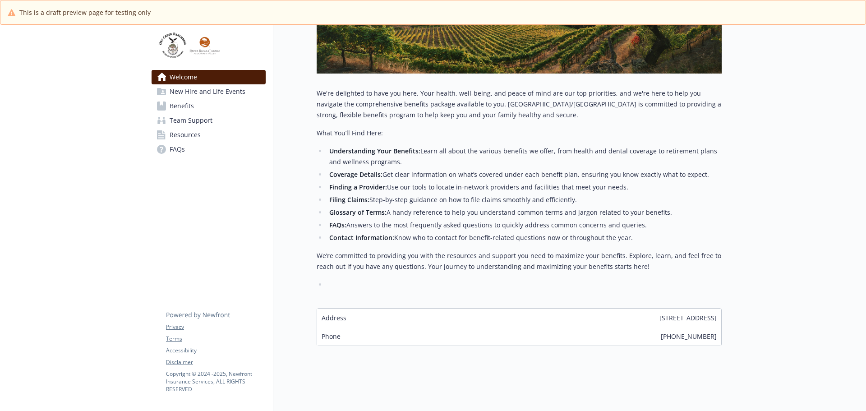
click at [213, 91] on span "New Hire and Life Events" at bounding box center [208, 91] width 76 height 14
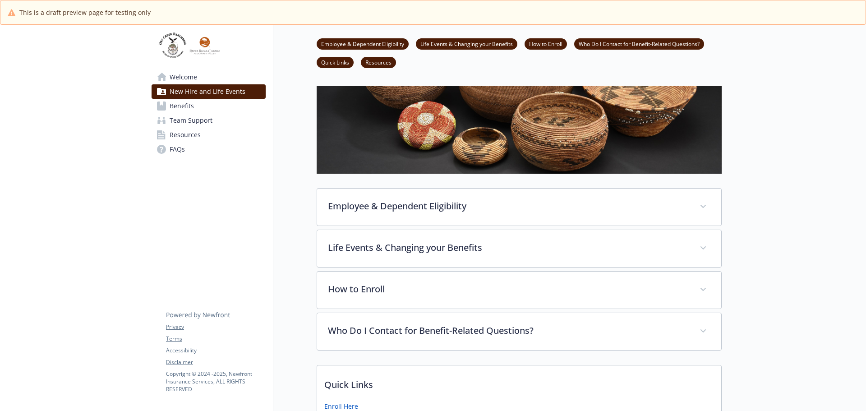
scroll to position [176, 0]
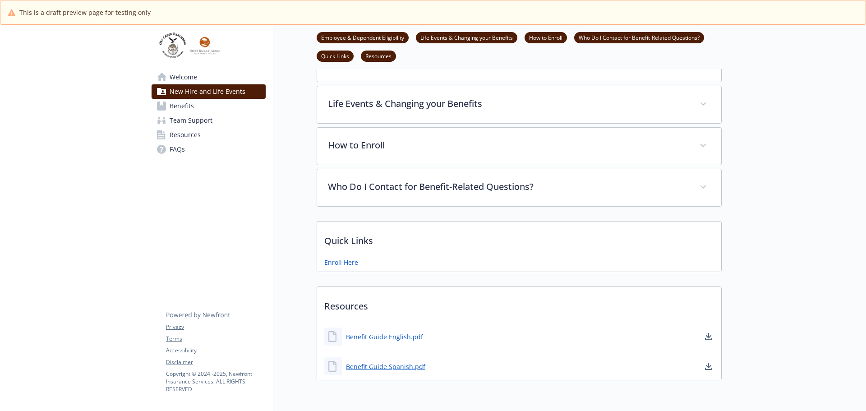
click at [189, 104] on span "Benefits" at bounding box center [182, 106] width 24 height 14
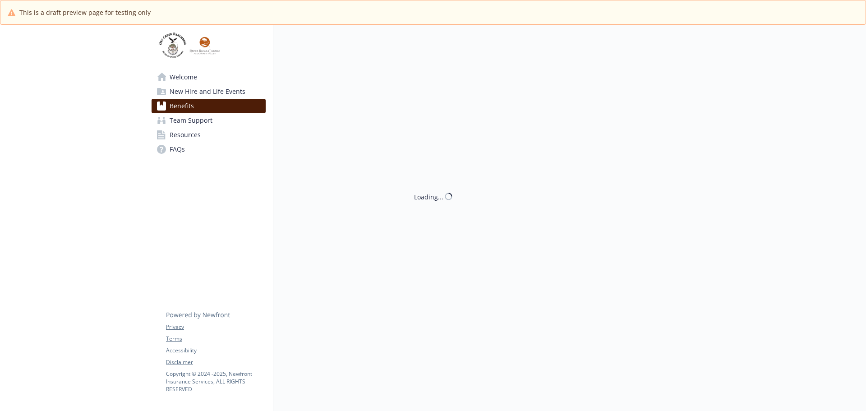
scroll to position [176, 0]
